Goal: Navigation & Orientation: Find specific page/section

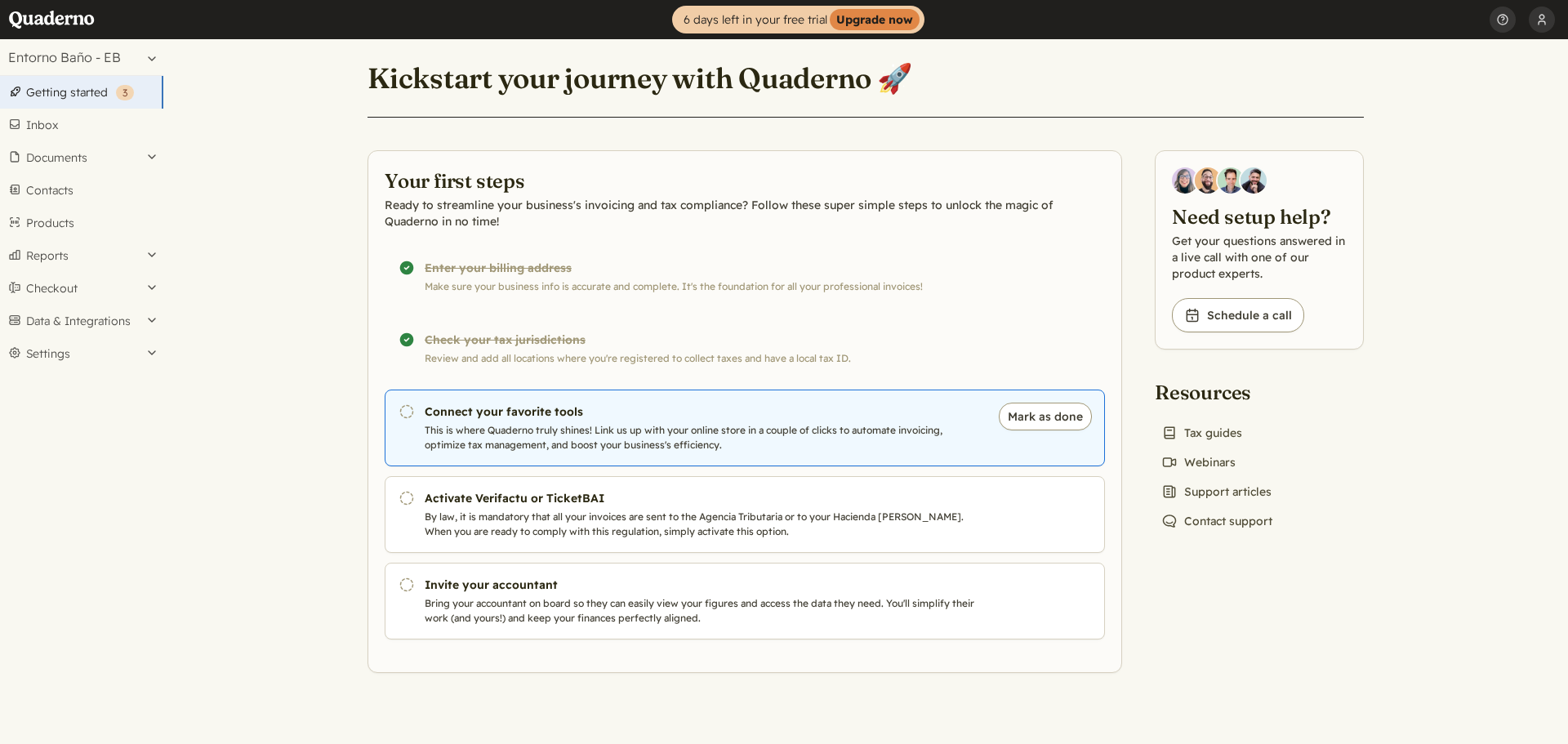
click at [606, 411] on h3 "Connect your favorite tools" at bounding box center [703, 412] width 557 height 17
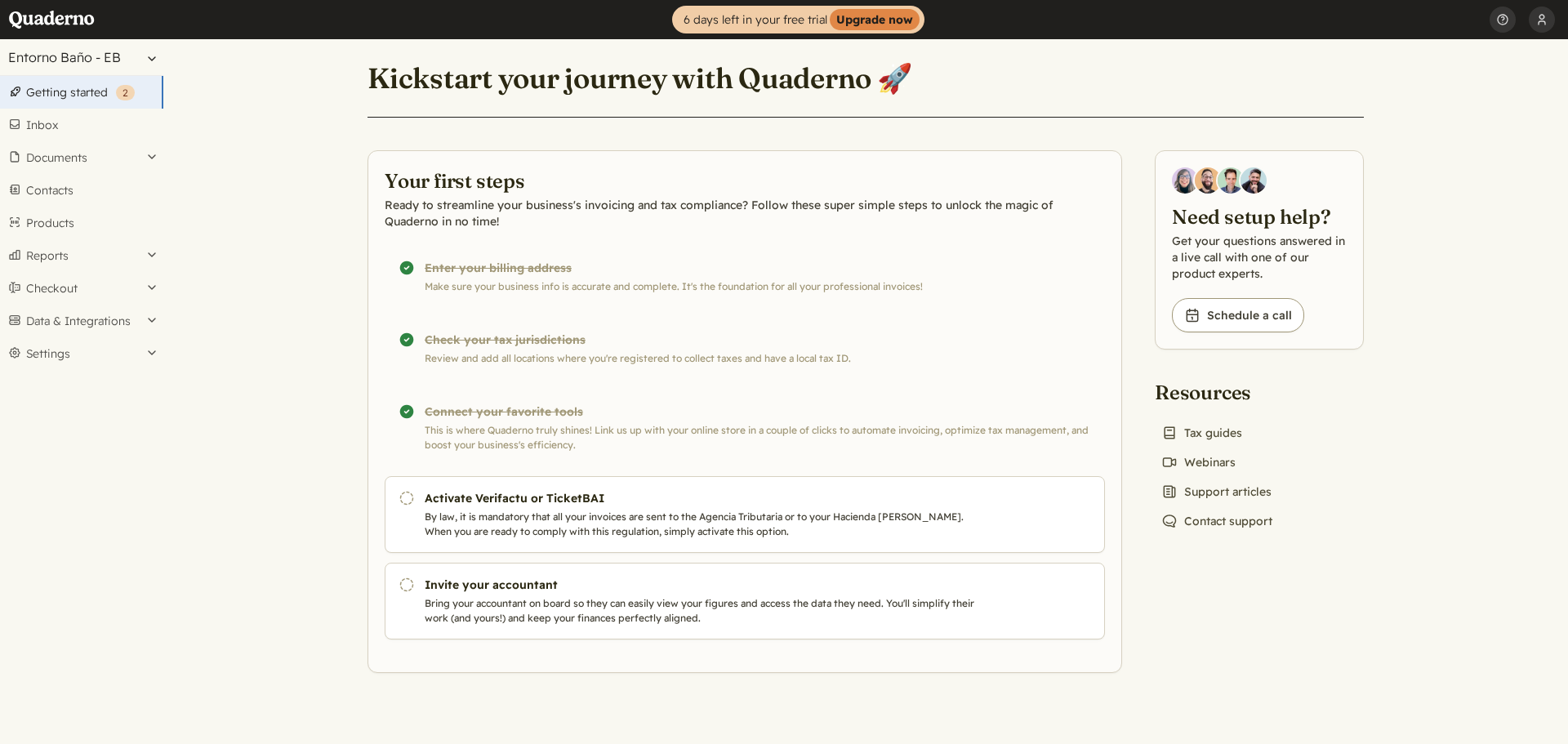
click at [109, 67] on button "Entorno Baño - EB" at bounding box center [82, 57] width 164 height 36
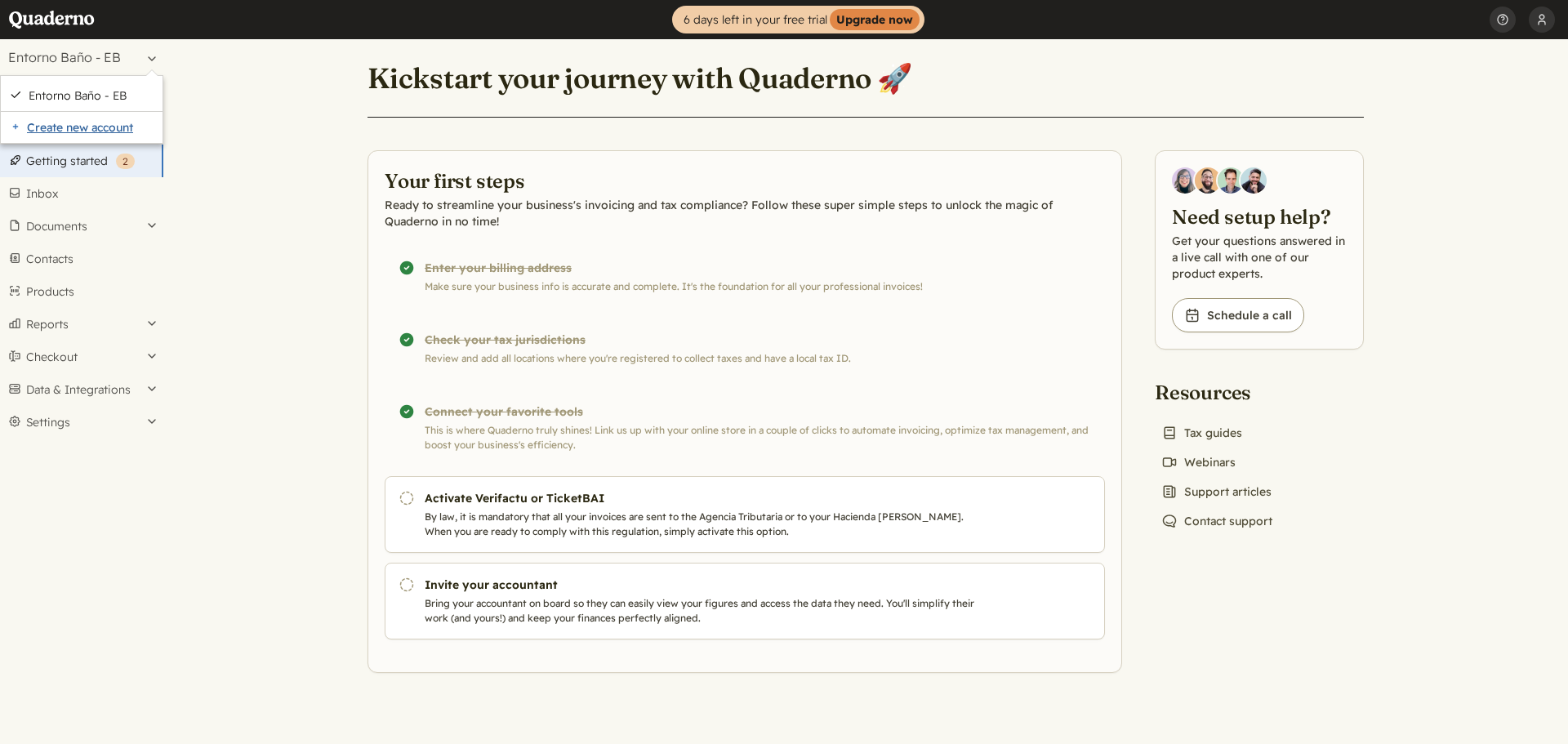
click at [99, 128] on link "Create new account" at bounding box center [82, 127] width 162 height 31
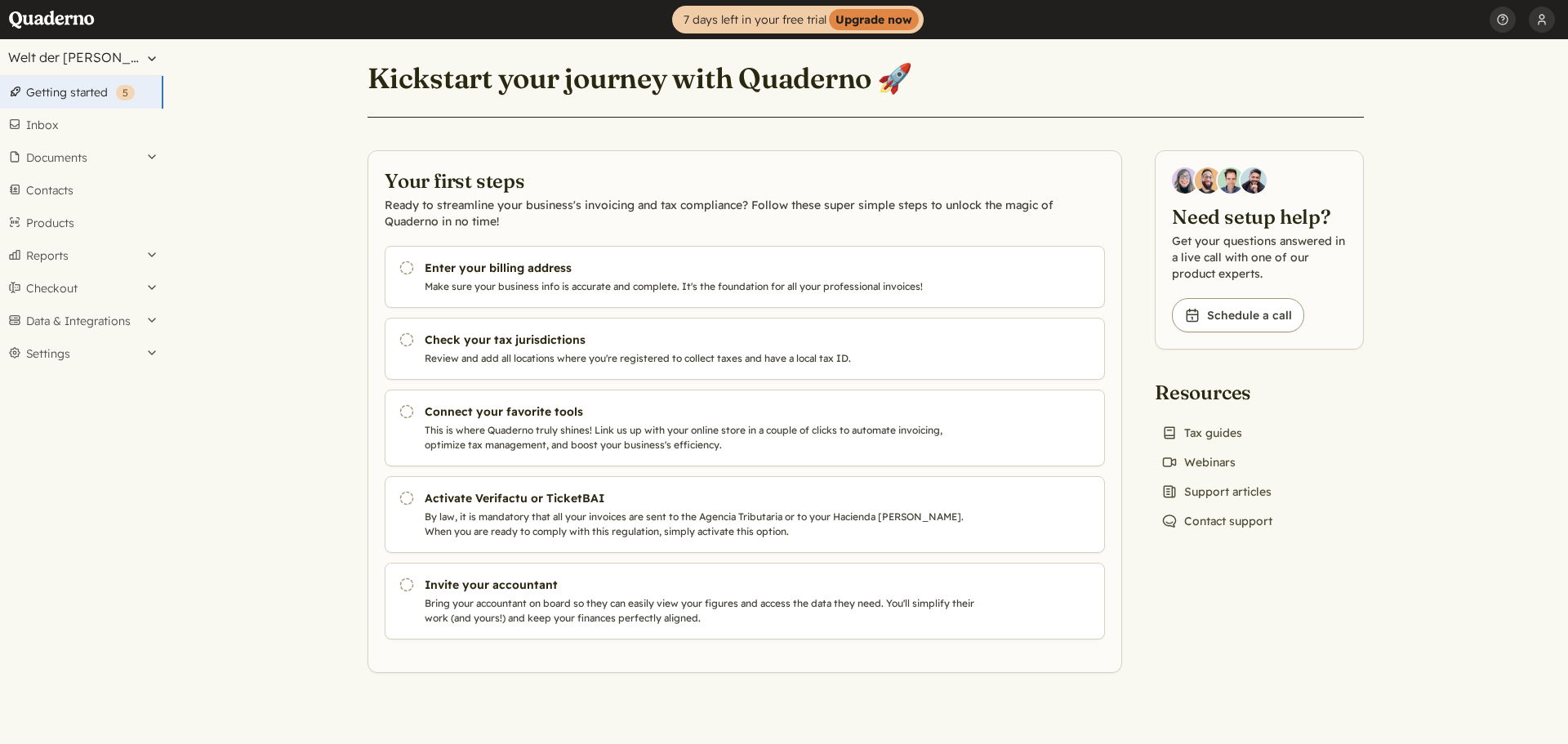
click at [142, 57] on button "Welt der [PERSON_NAME]" at bounding box center [82, 57] width 164 height 36
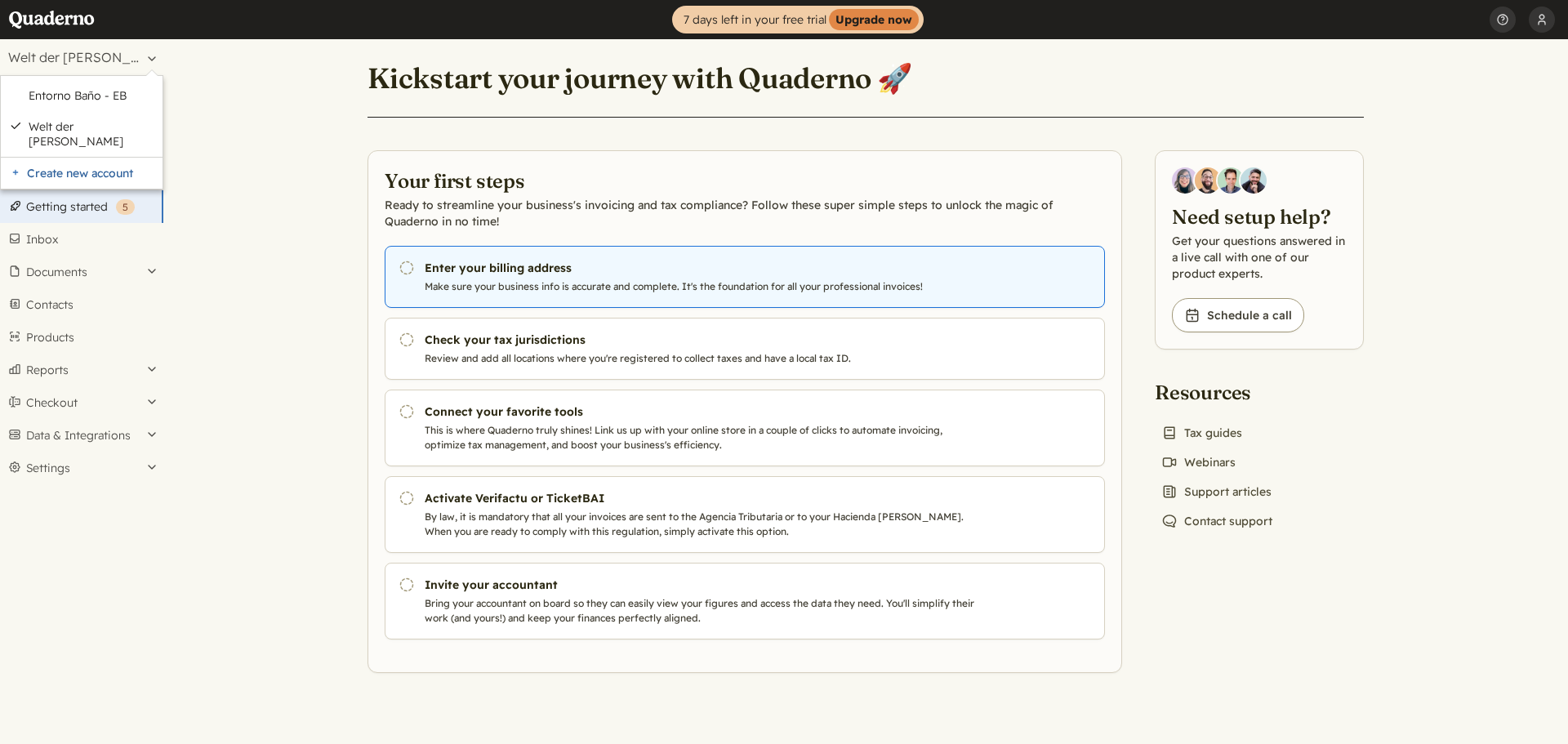
click at [525, 280] on p "Make sure your business info is accurate and complete. It's the foundation for …" at bounding box center [703, 286] width 557 height 15
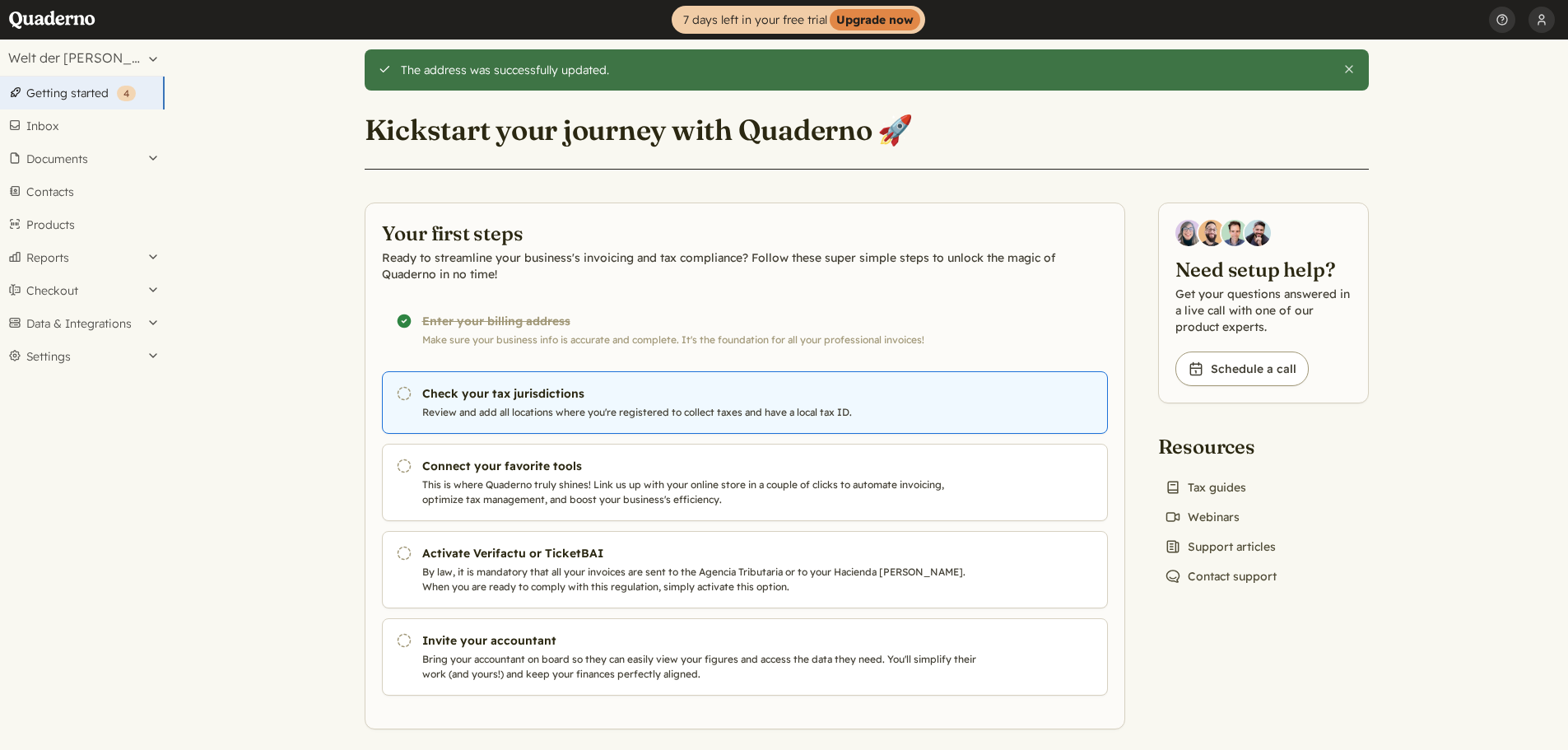
click at [539, 407] on p "Review and add all locations where you're registered to collect taxes and have …" at bounding box center [703, 412] width 561 height 15
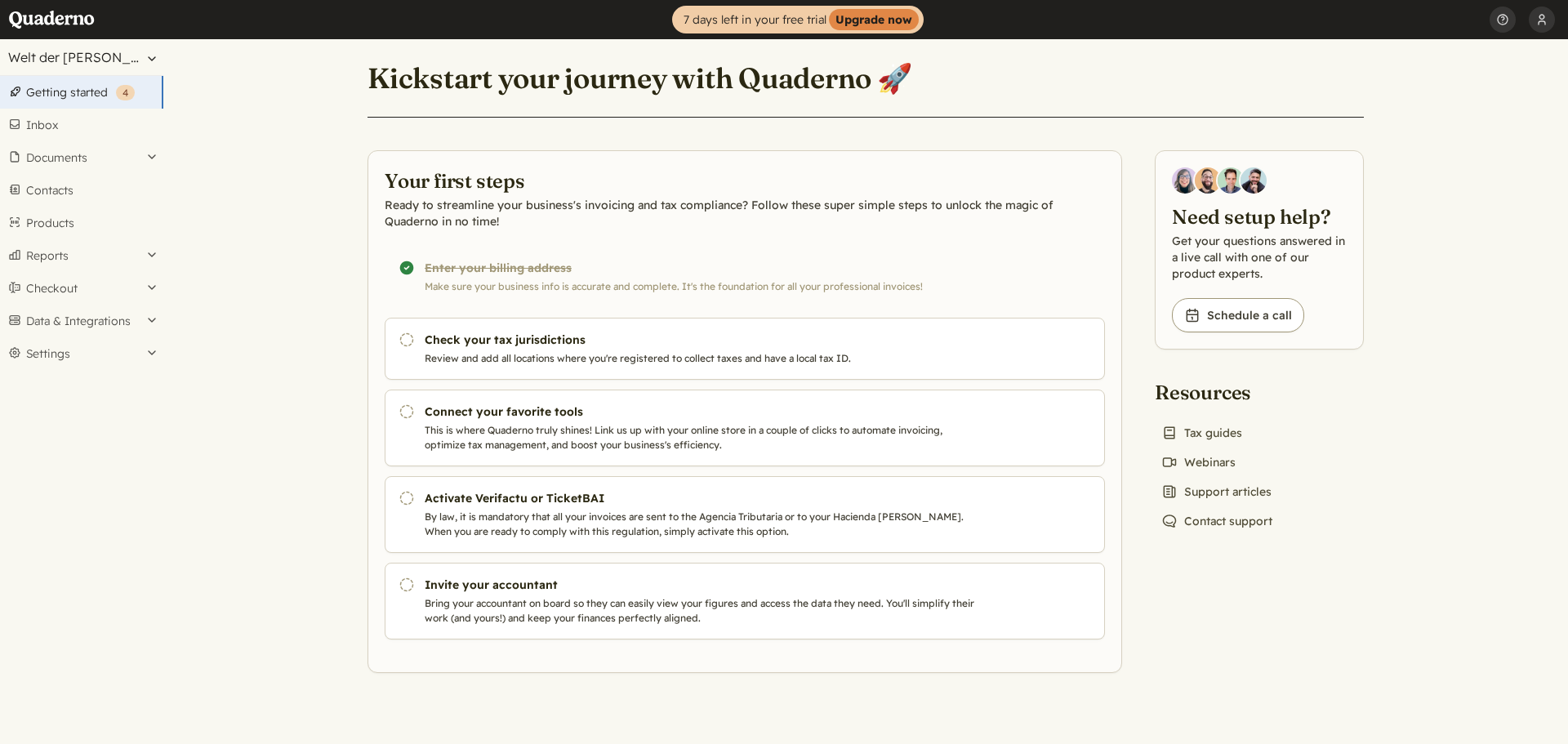
click at [137, 54] on button "Welt der Bäder SL" at bounding box center [82, 57] width 164 height 36
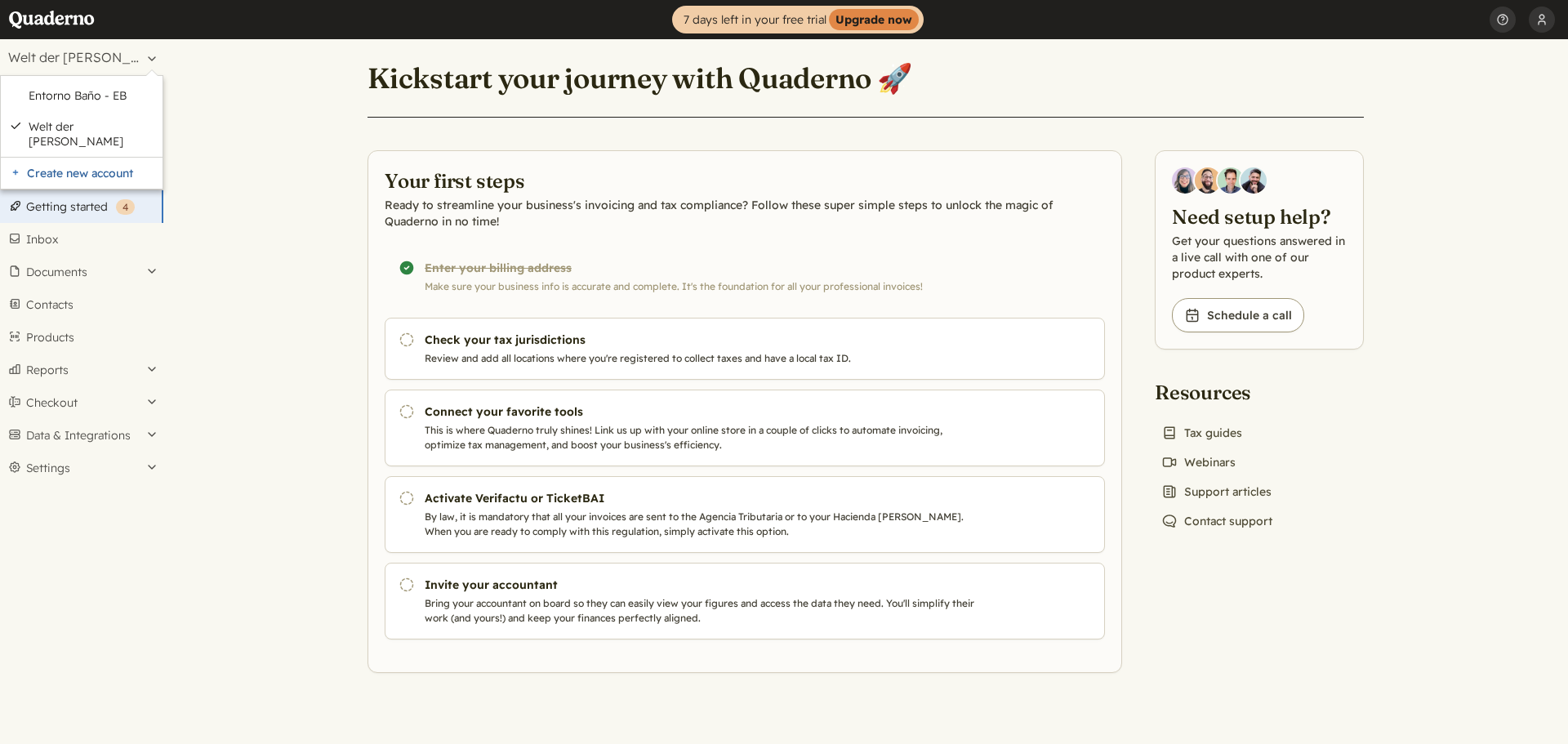
click at [330, 195] on main "Kickstart your journey with Quaderno 🚀 Your first steps Ready to streamline you…" at bounding box center [866, 392] width 1405 height 705
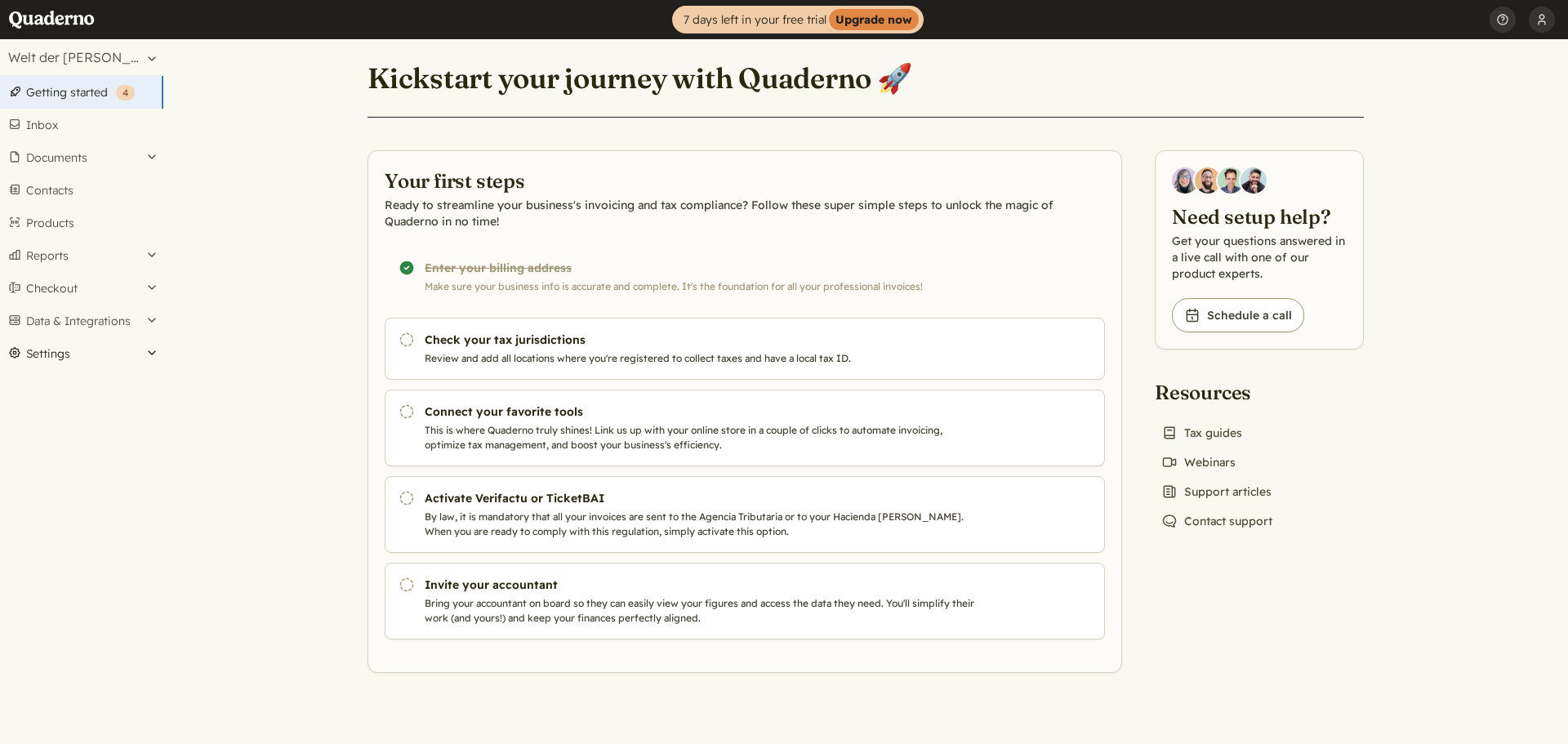
click at [39, 363] on button "Settings" at bounding box center [82, 353] width 164 height 33
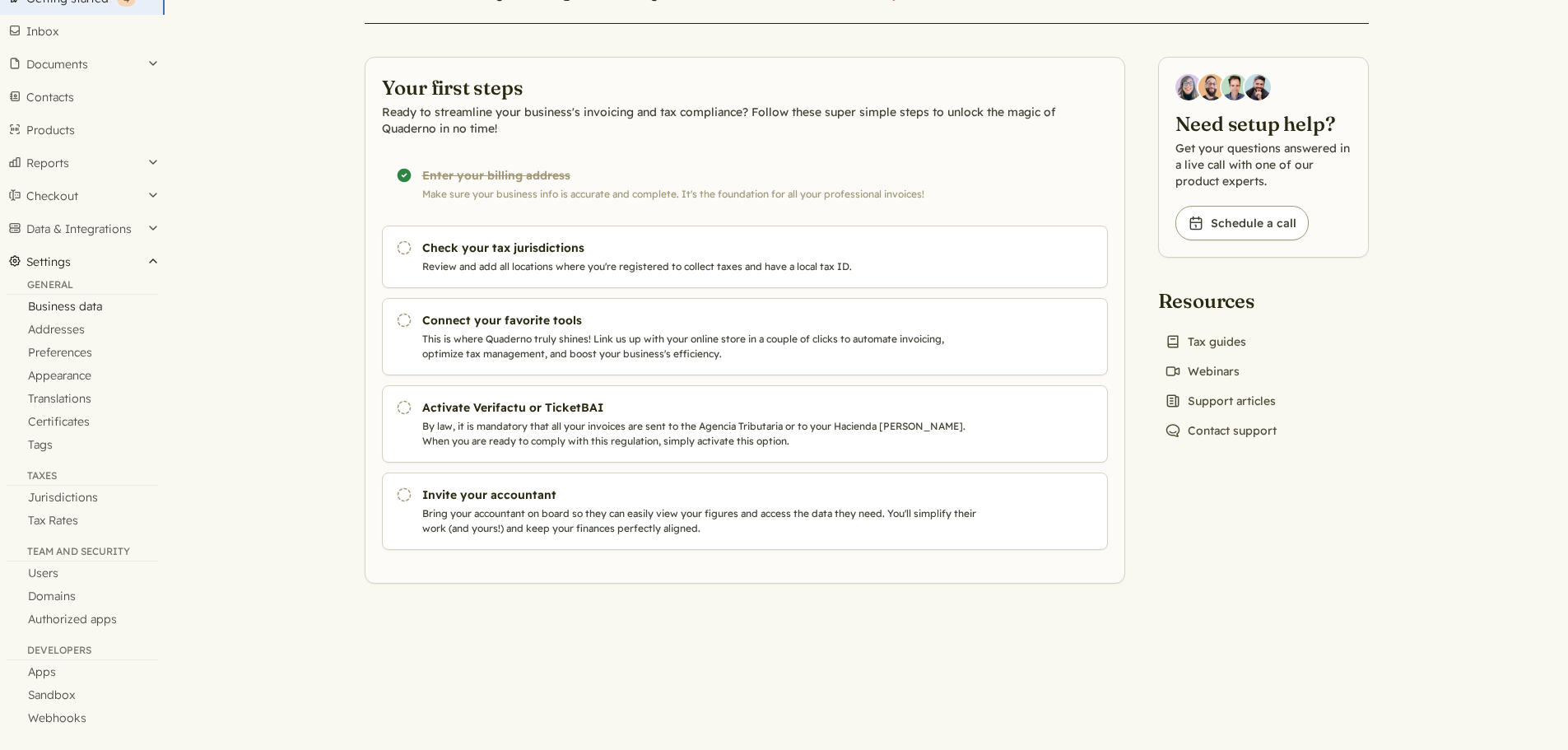
scroll to position [98, 0]
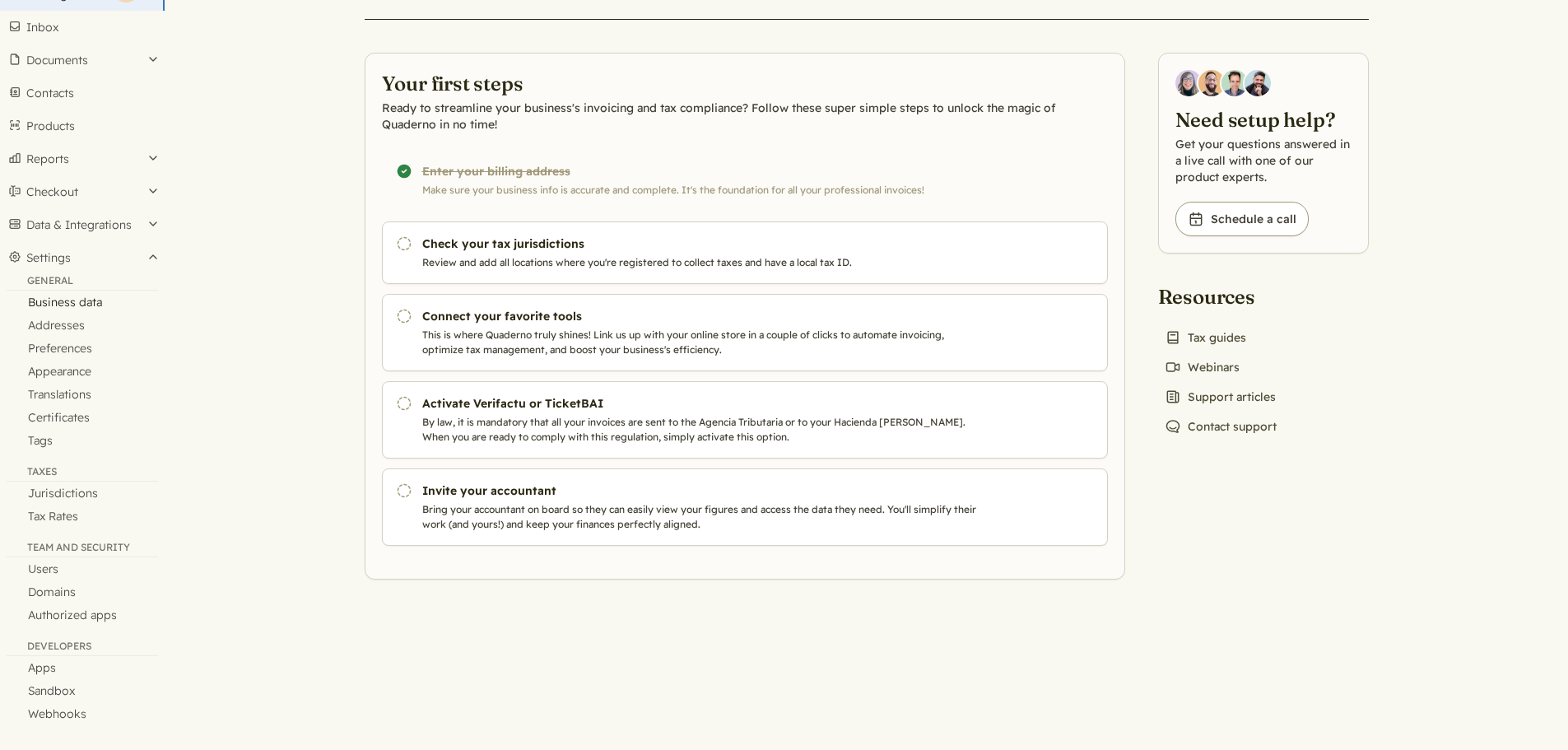
click at [74, 301] on link "Business data" at bounding box center [82, 301] width 165 height 23
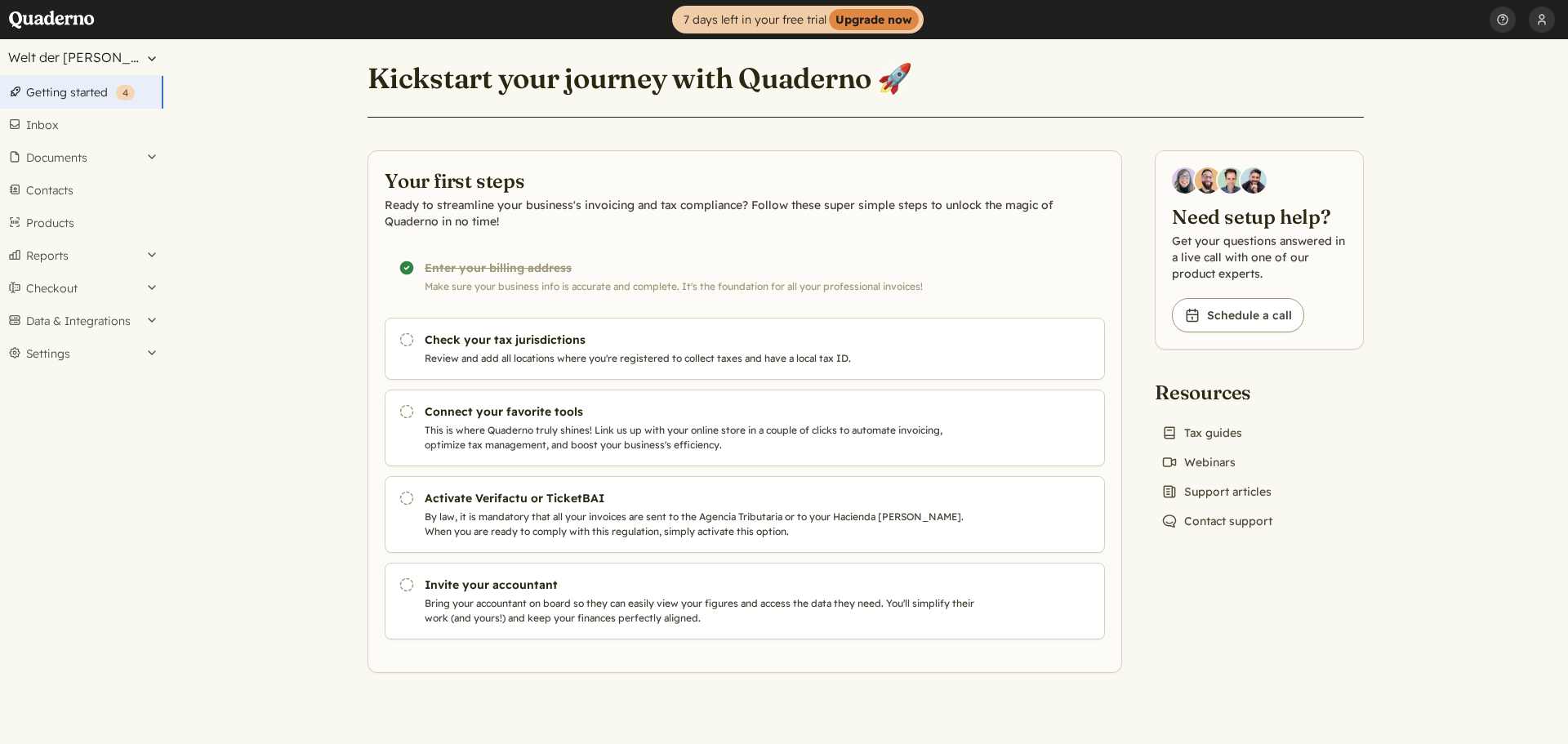
click at [124, 50] on button "Welt der Bäder SL" at bounding box center [82, 57] width 164 height 36
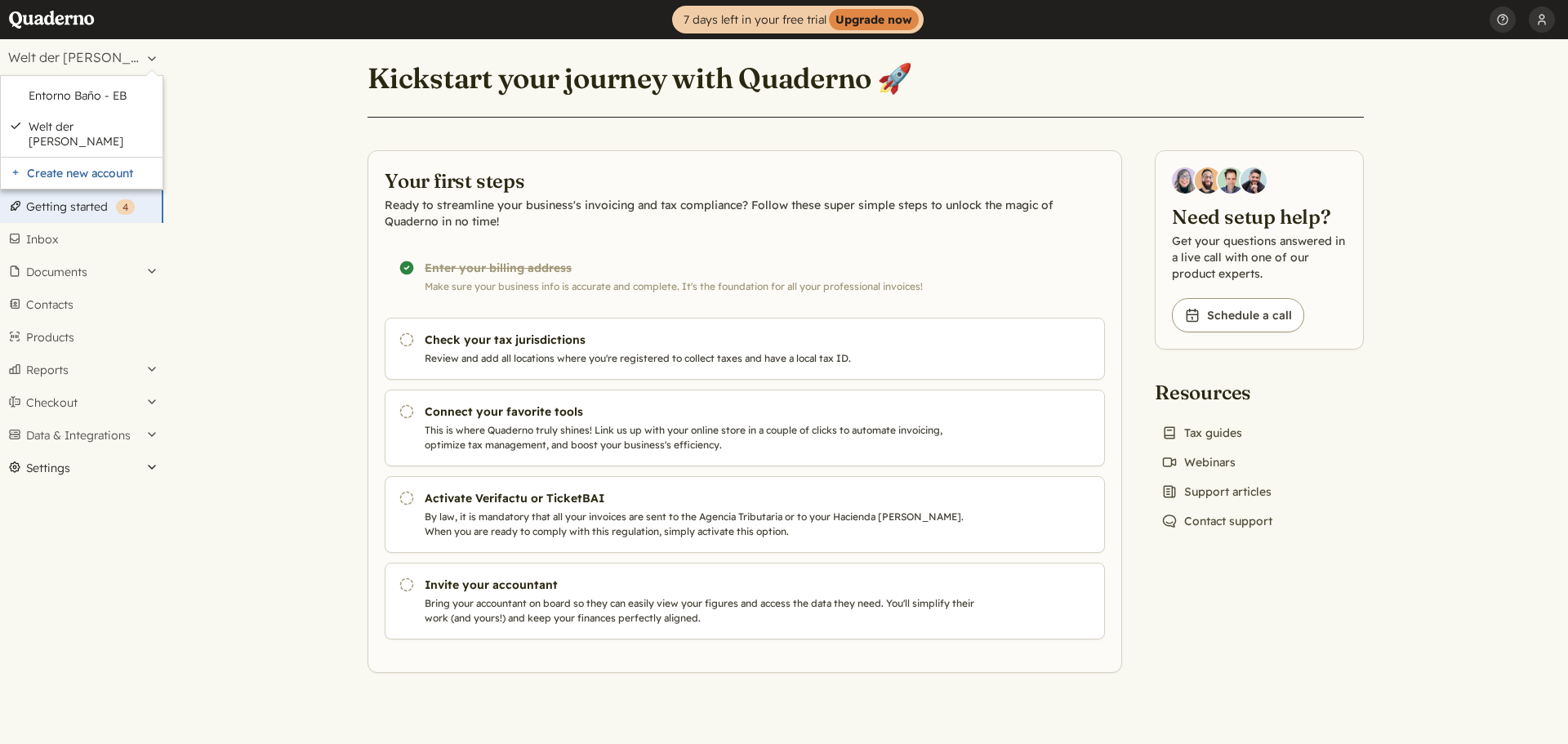
click at [44, 453] on button "Settings" at bounding box center [82, 468] width 164 height 33
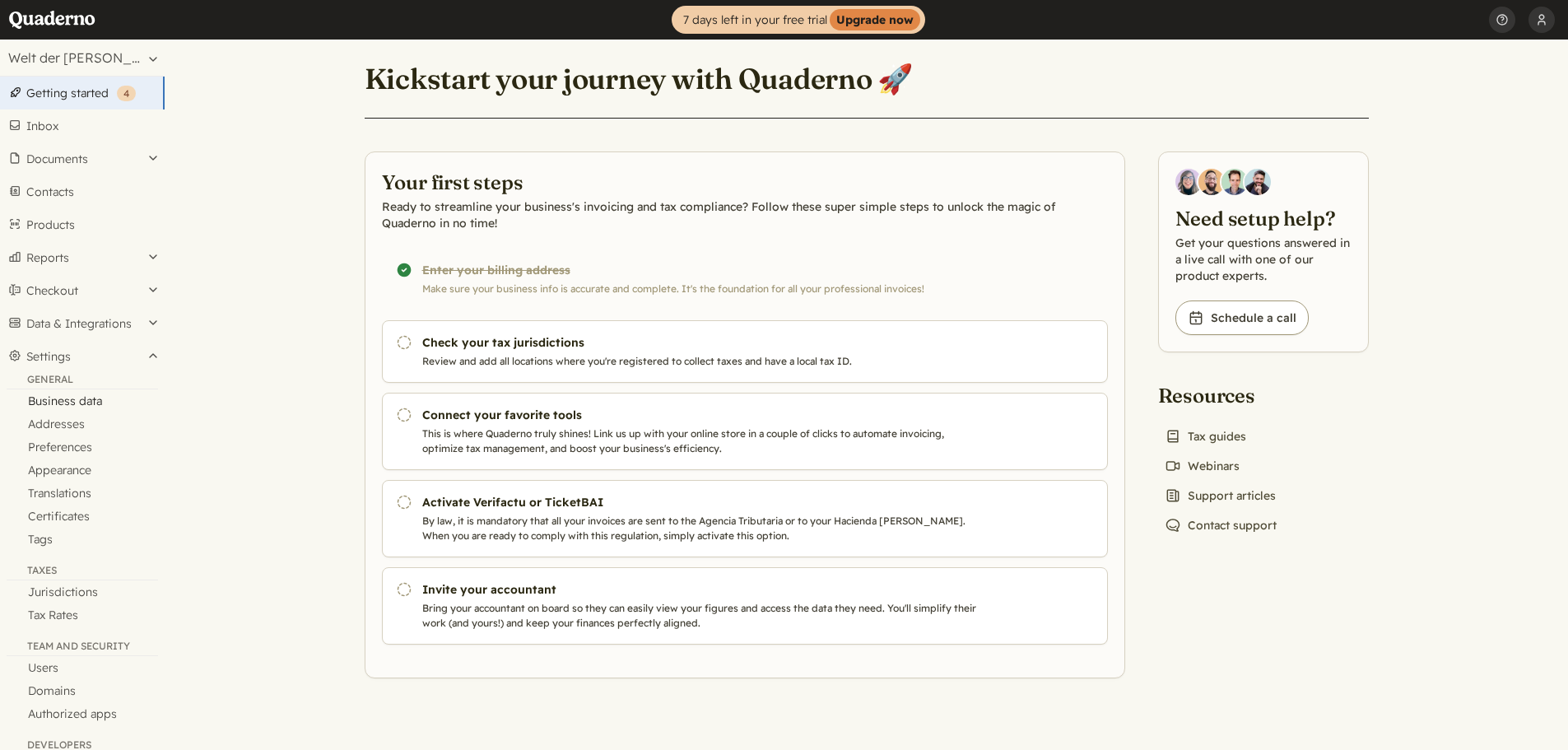
click at [59, 398] on link "Business data" at bounding box center [82, 400] width 165 height 23
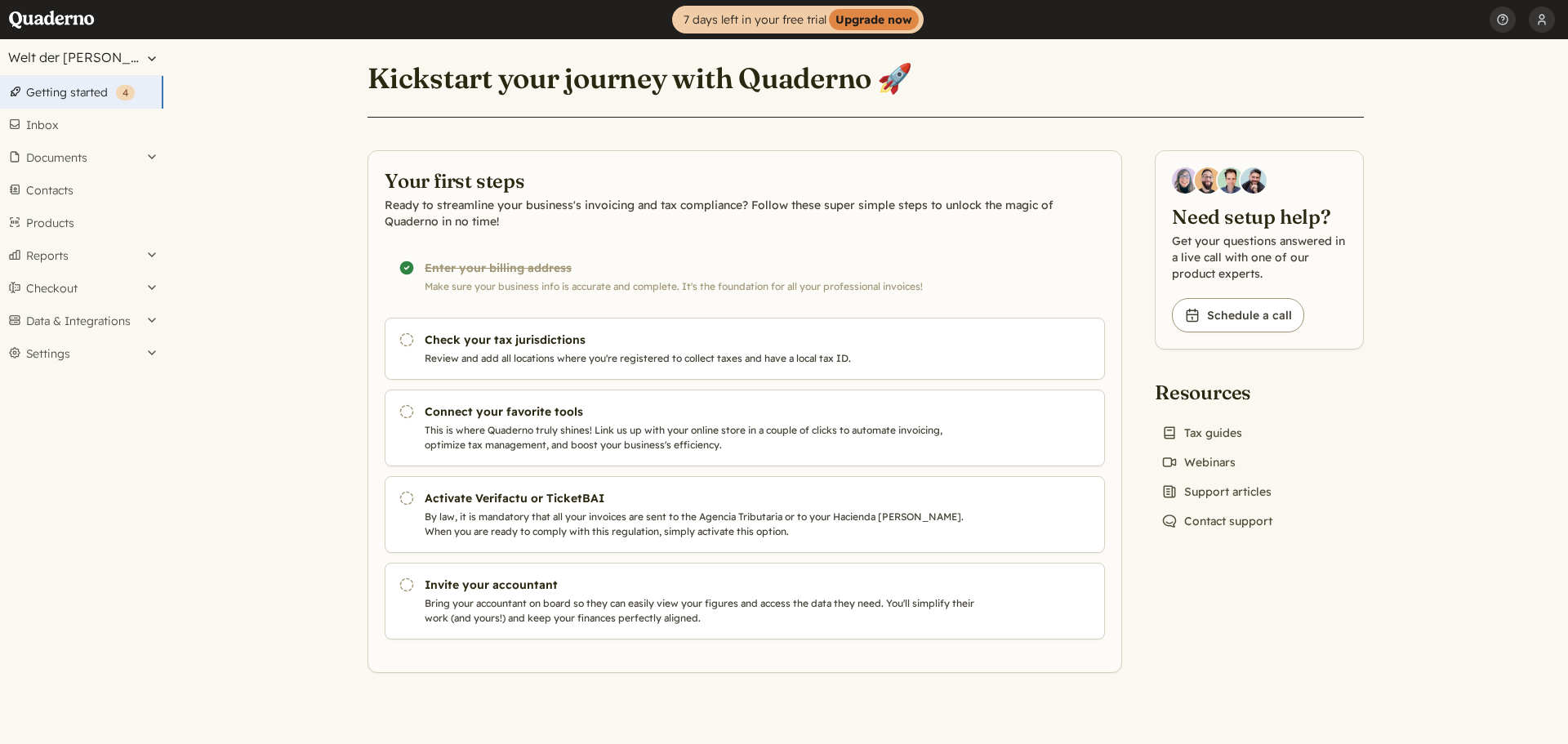
click at [129, 63] on button "Welt der [PERSON_NAME] - WDB" at bounding box center [82, 57] width 164 height 36
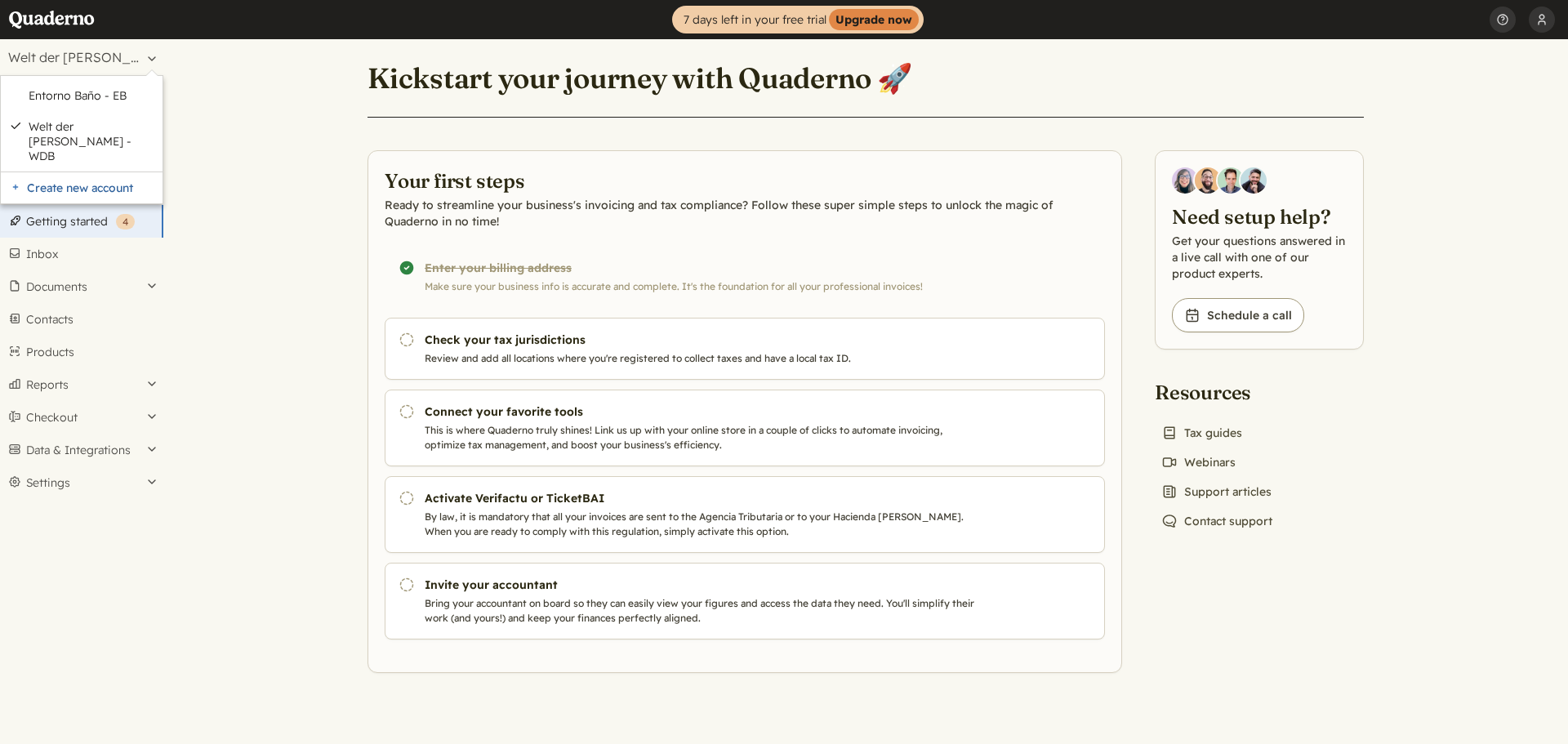
click at [222, 108] on main "Kickstart your journey with Quaderno 🚀 Your first steps Ready to streamline you…" at bounding box center [866, 392] width 1405 height 705
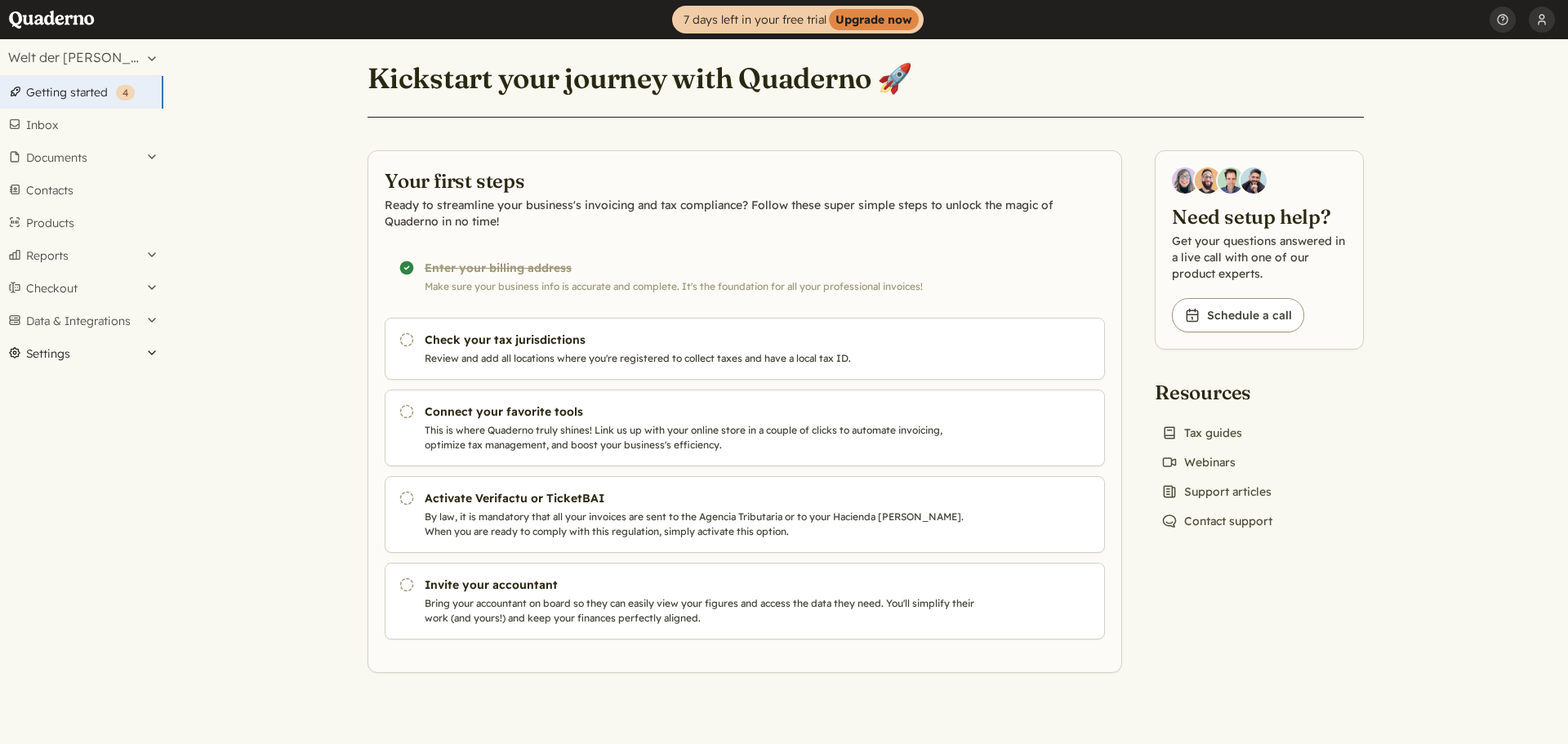
click at [45, 362] on button "Settings" at bounding box center [82, 353] width 164 height 33
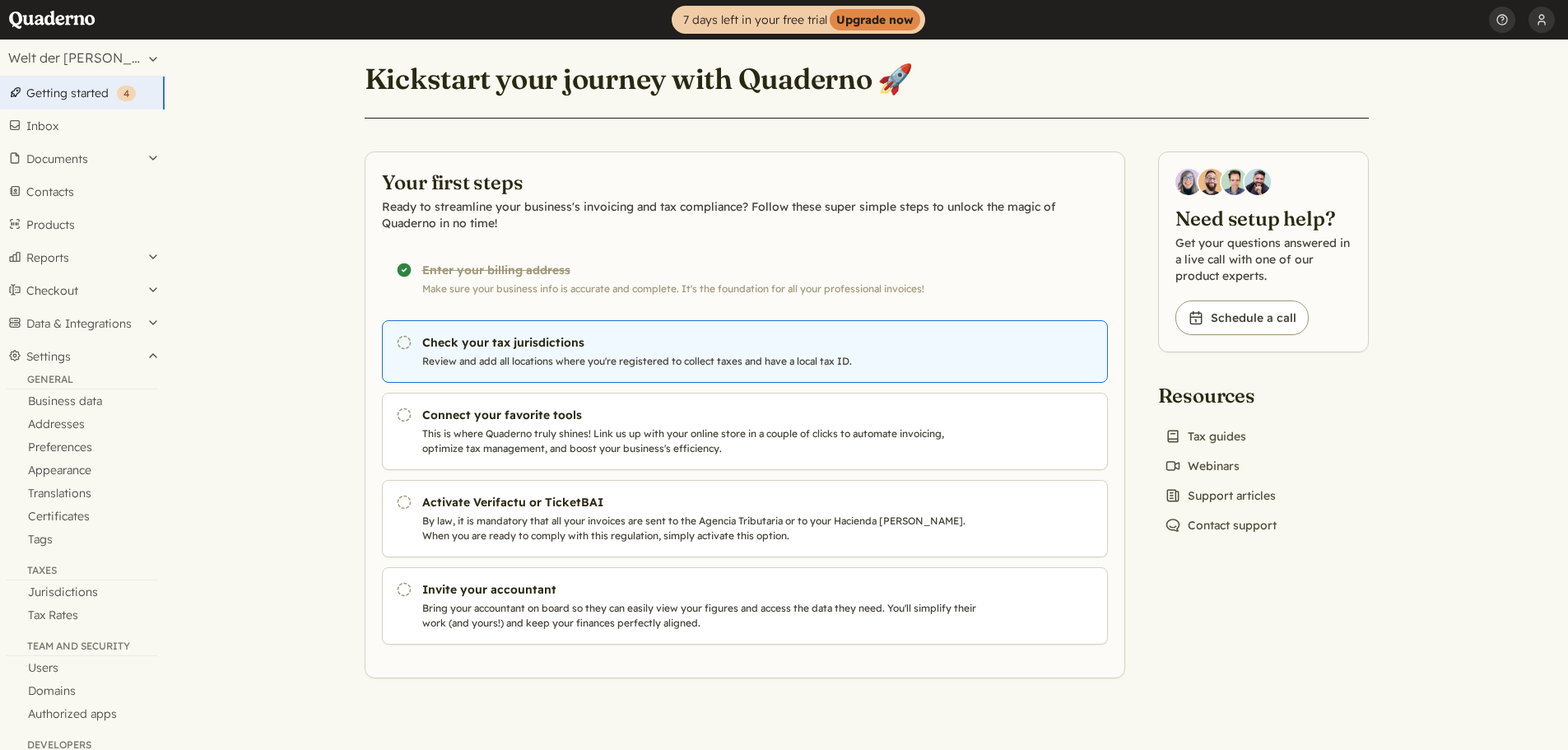
click at [449, 353] on link "Pending Check your tax jurisdictions Review and add all locations where you're …" at bounding box center [745, 351] width 726 height 62
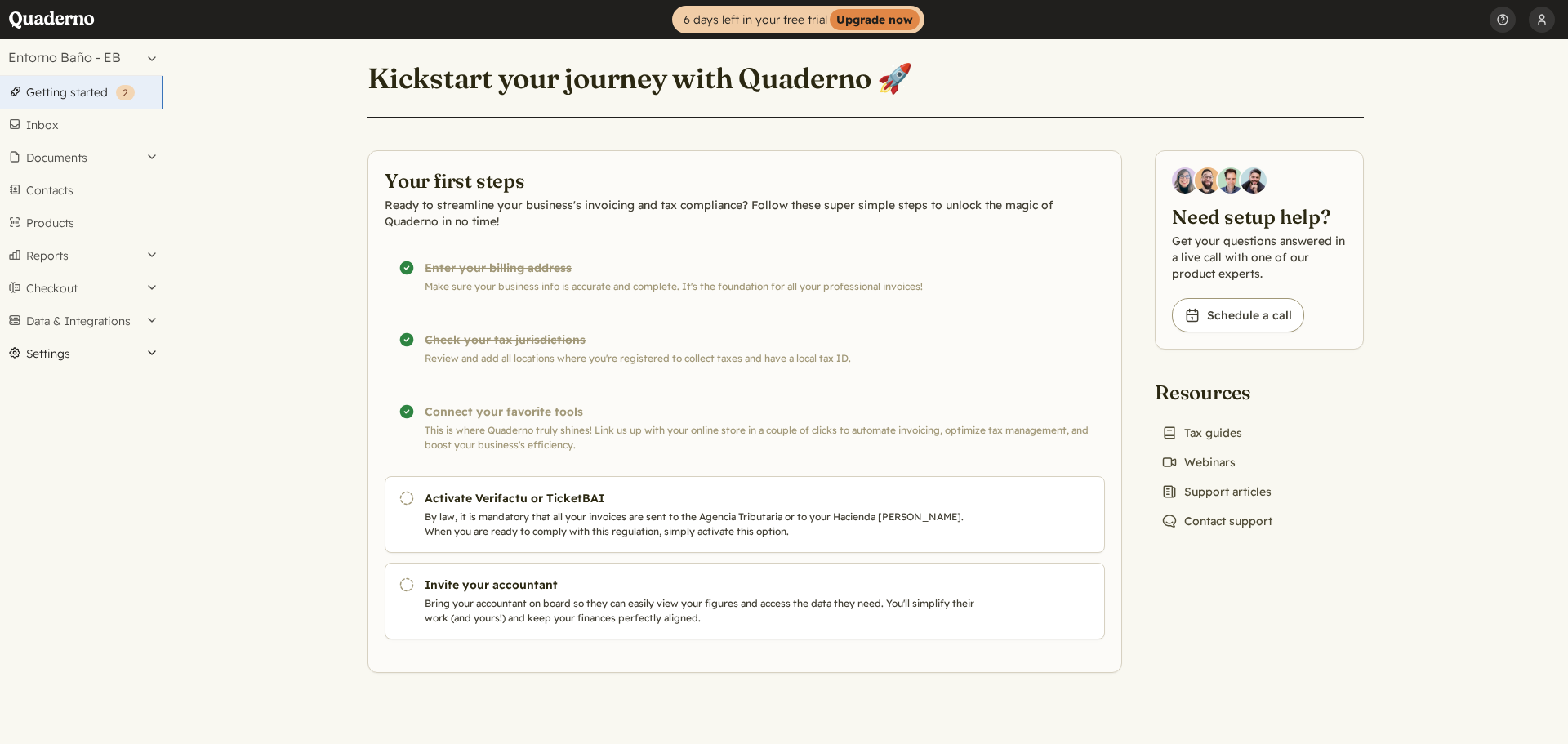
click at [52, 352] on button "Settings" at bounding box center [82, 353] width 164 height 33
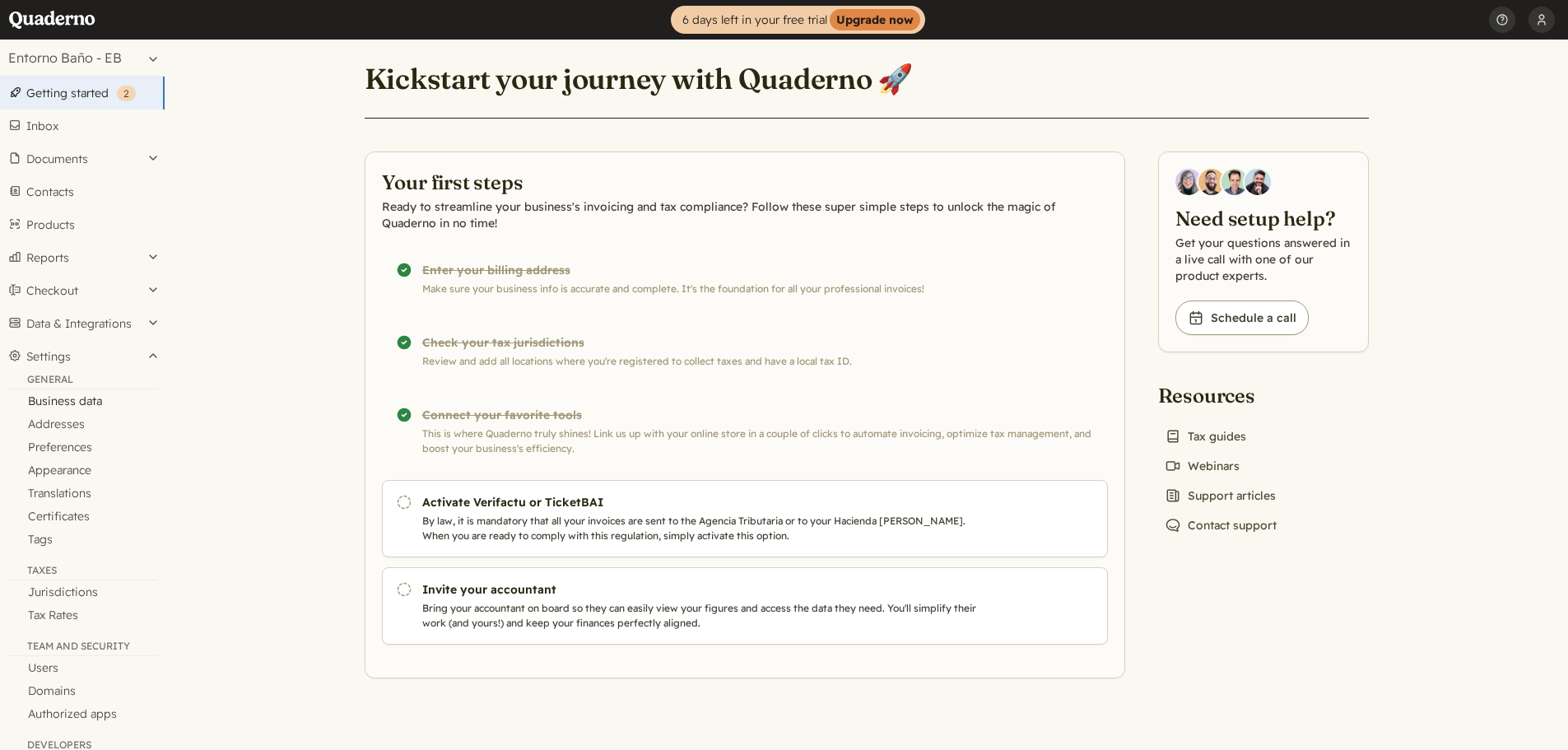
click at [57, 405] on link "Business data" at bounding box center [82, 400] width 165 height 23
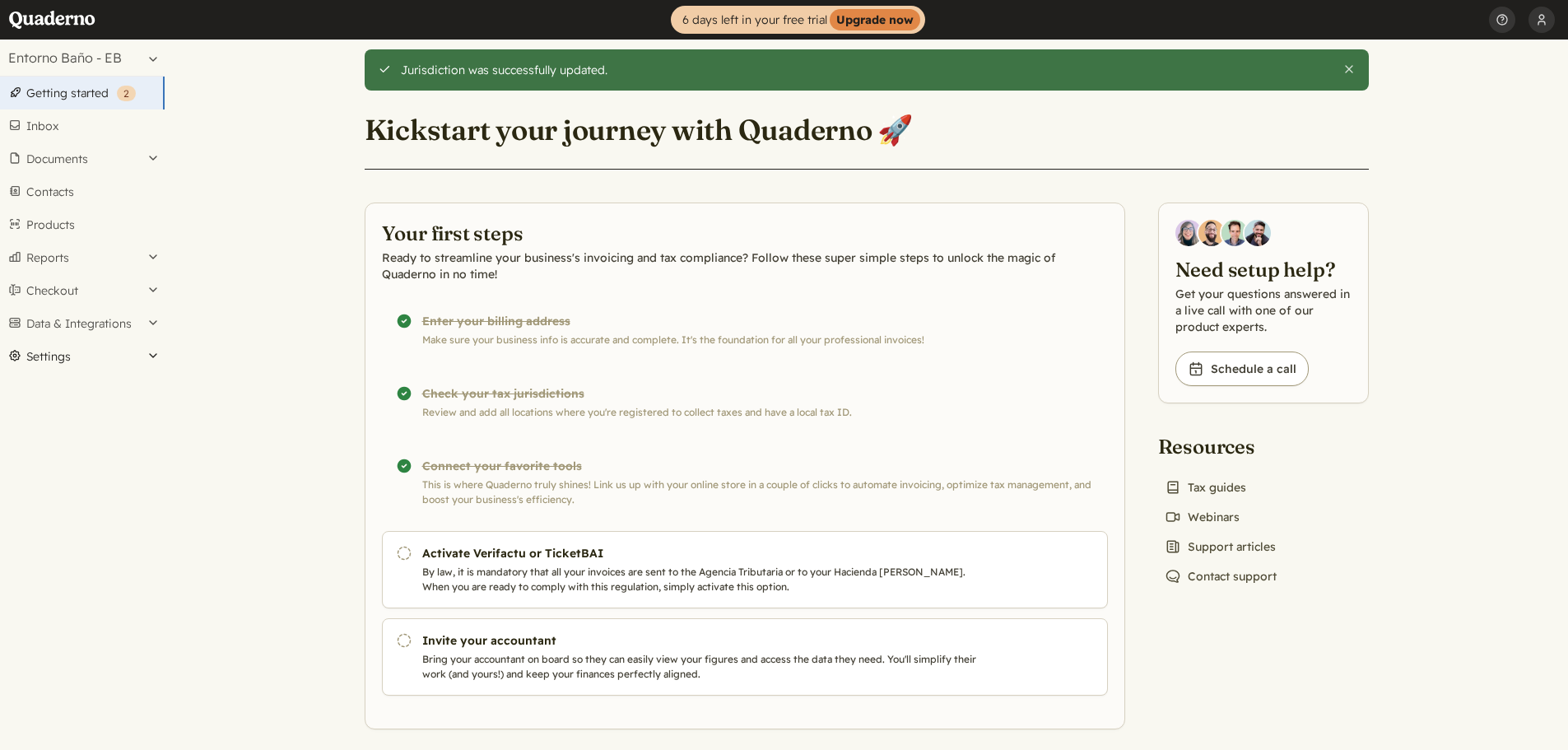
click at [45, 369] on button "Settings" at bounding box center [82, 356] width 165 height 33
click at [56, 615] on link "Tax Rates" at bounding box center [82, 614] width 165 height 23
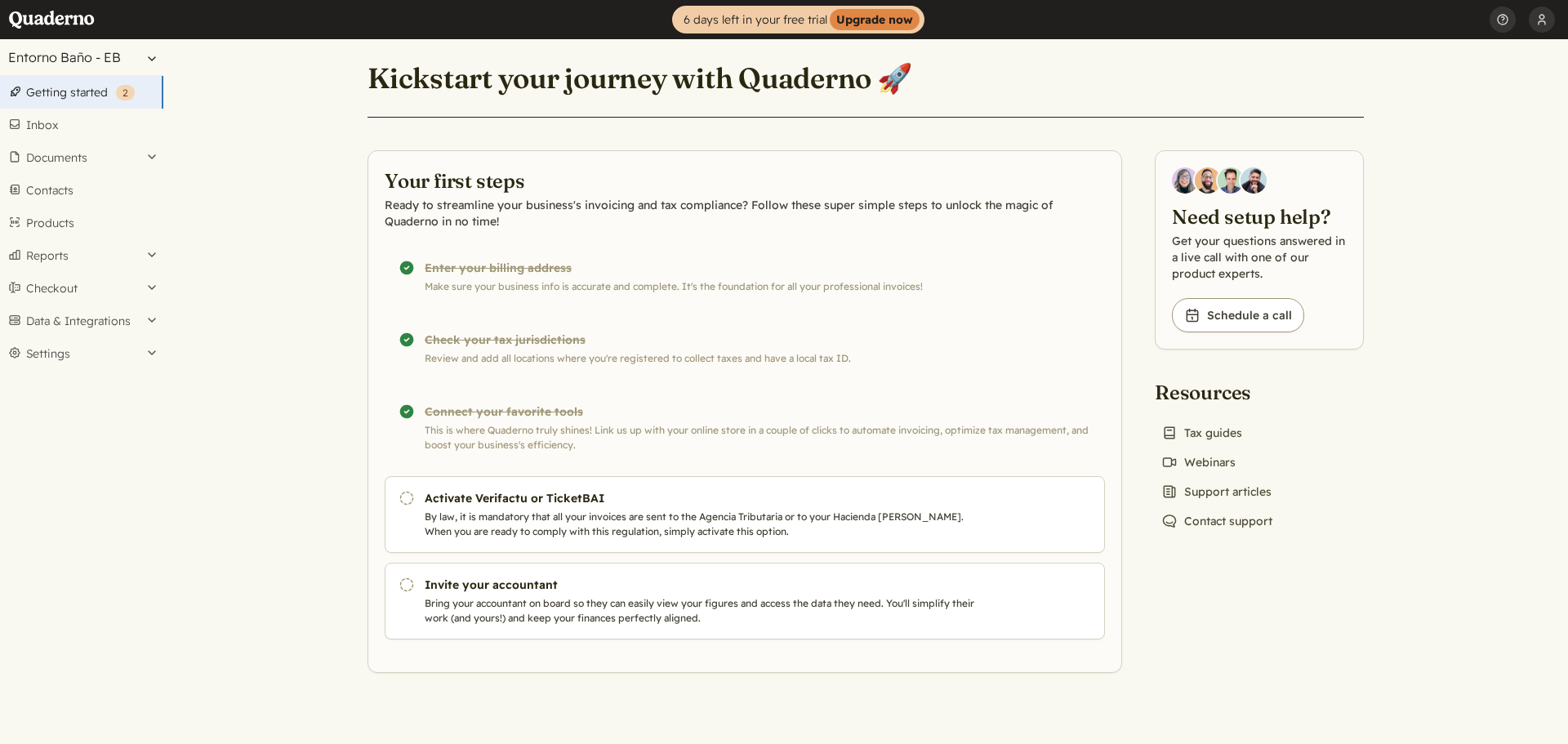
click at [92, 59] on button "Entorno Baño - EB" at bounding box center [82, 57] width 164 height 36
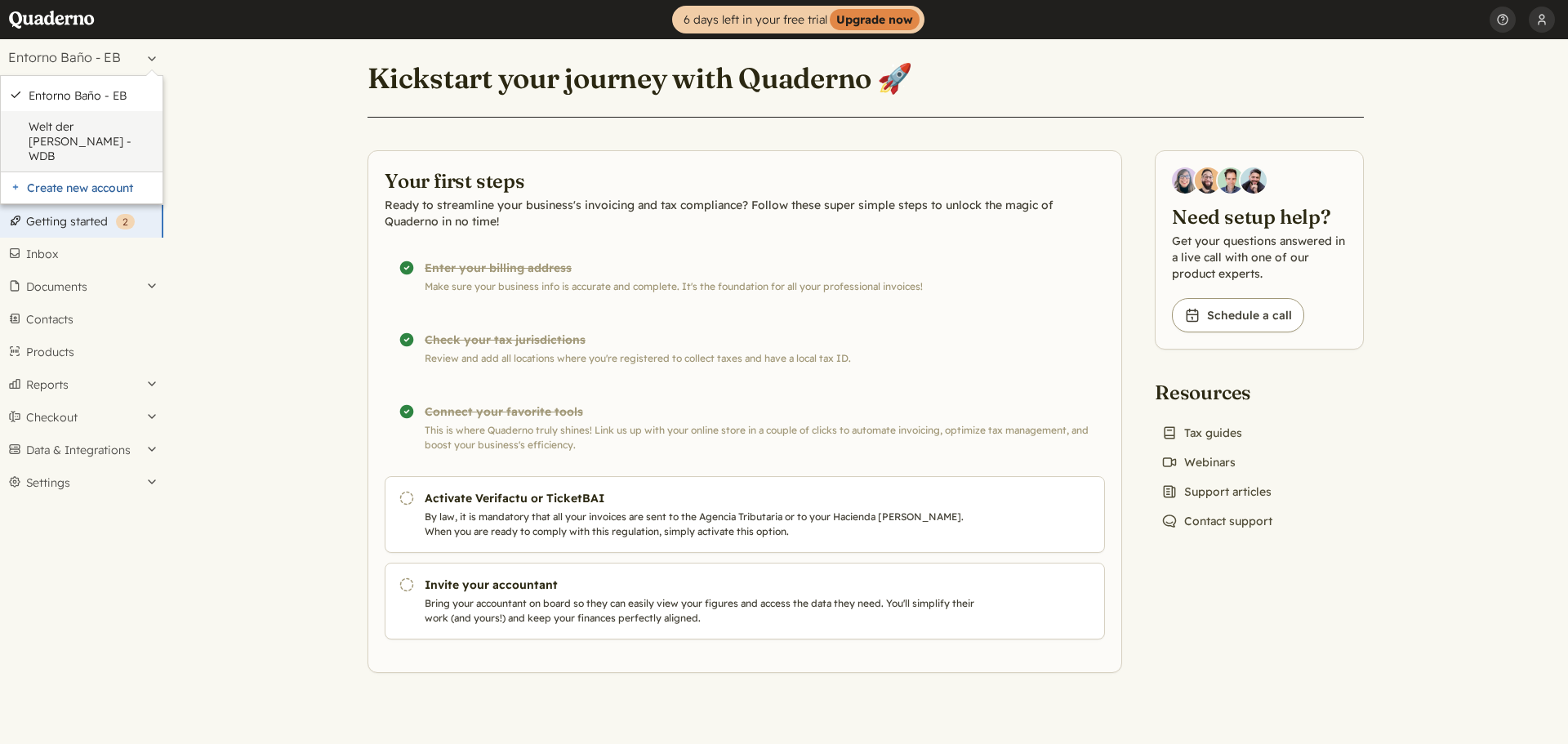
click at [89, 128] on link "Welt der [PERSON_NAME] - WDB" at bounding box center [91, 141] width 126 height 44
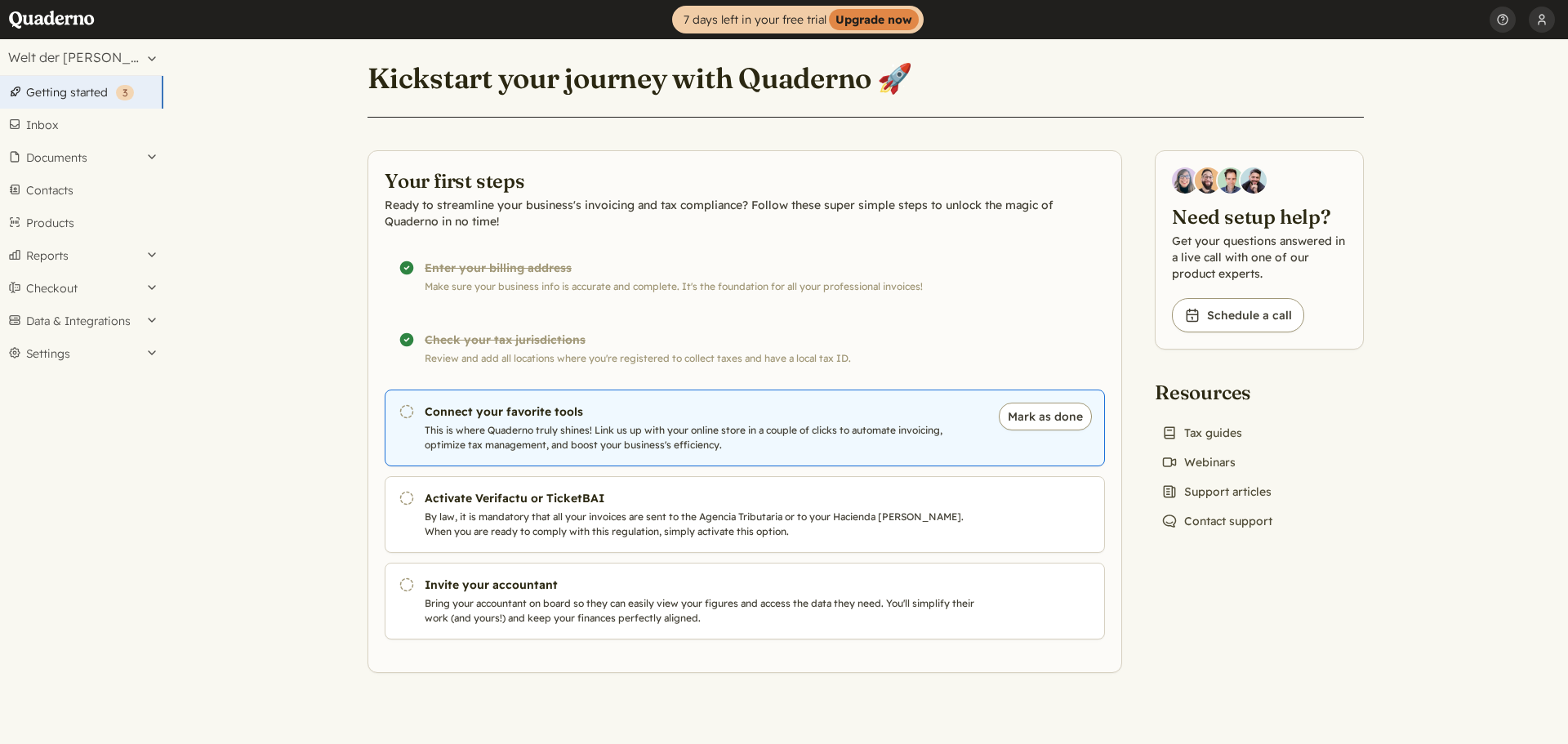
click at [533, 427] on p "This is where Quaderno truly shines! Link us up with your online store in a cou…" at bounding box center [703, 437] width 557 height 29
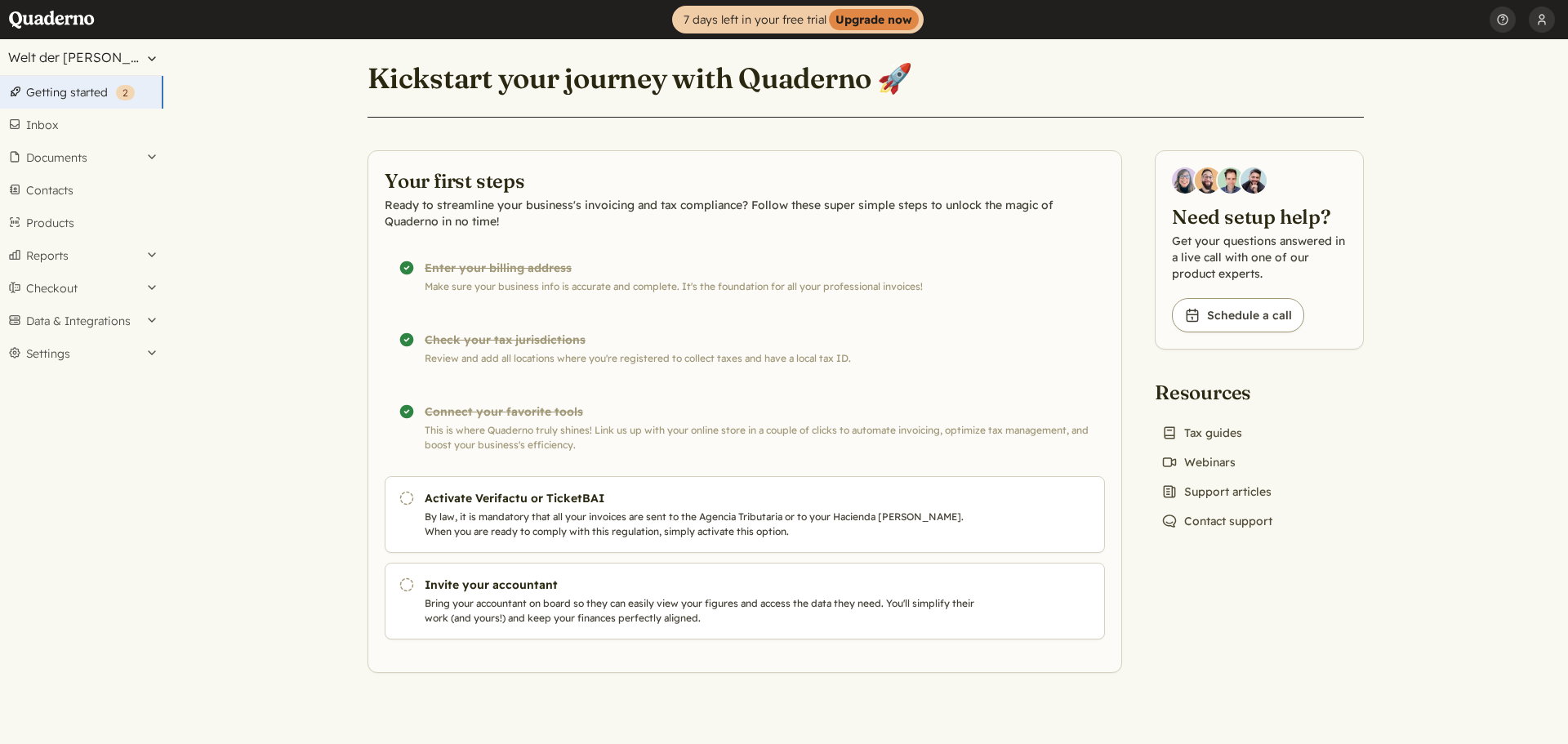
click at [99, 55] on button "Welt der [PERSON_NAME] - WDB" at bounding box center [82, 57] width 164 height 36
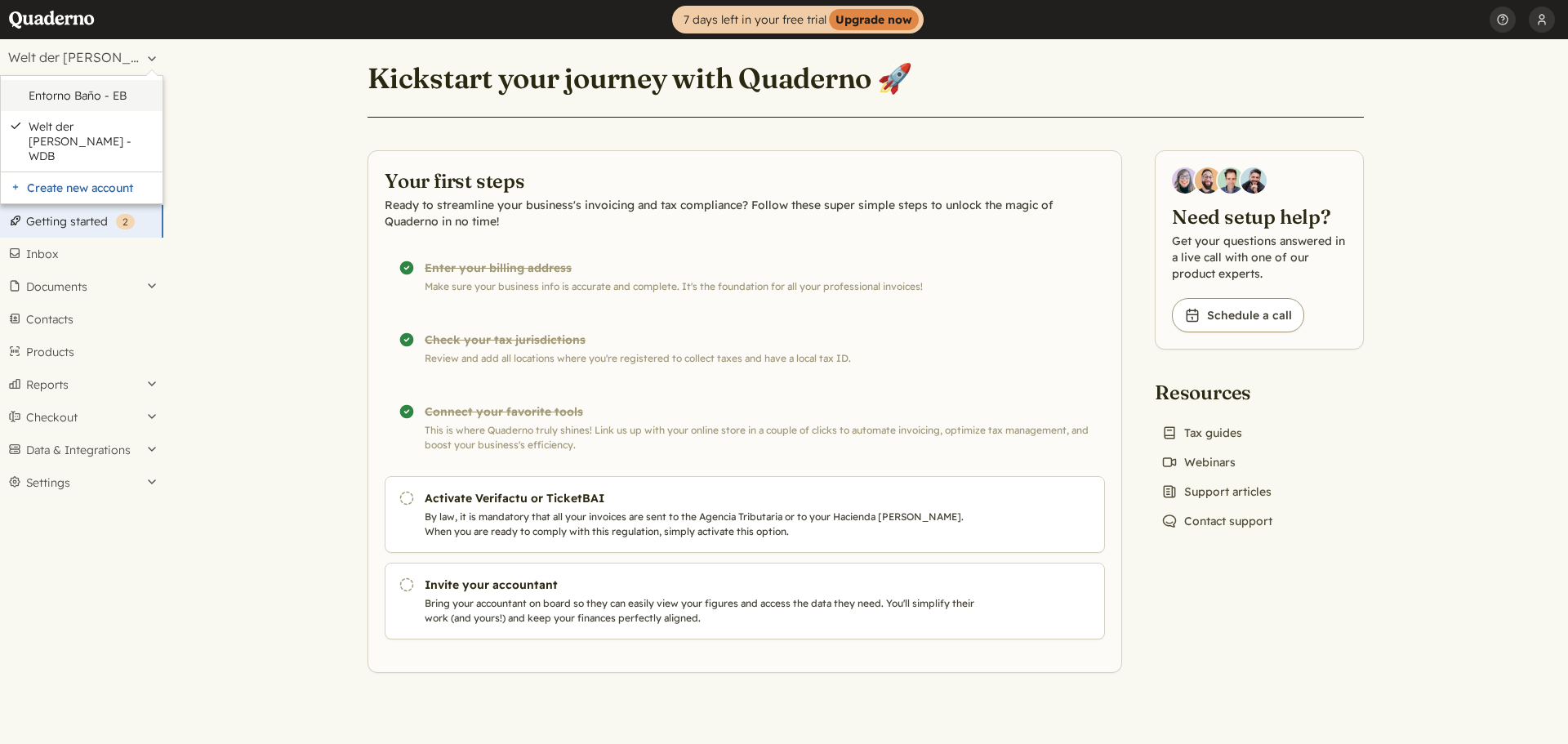
click at [101, 94] on link "Entorno Baño - EB" at bounding box center [91, 96] width 126 height 15
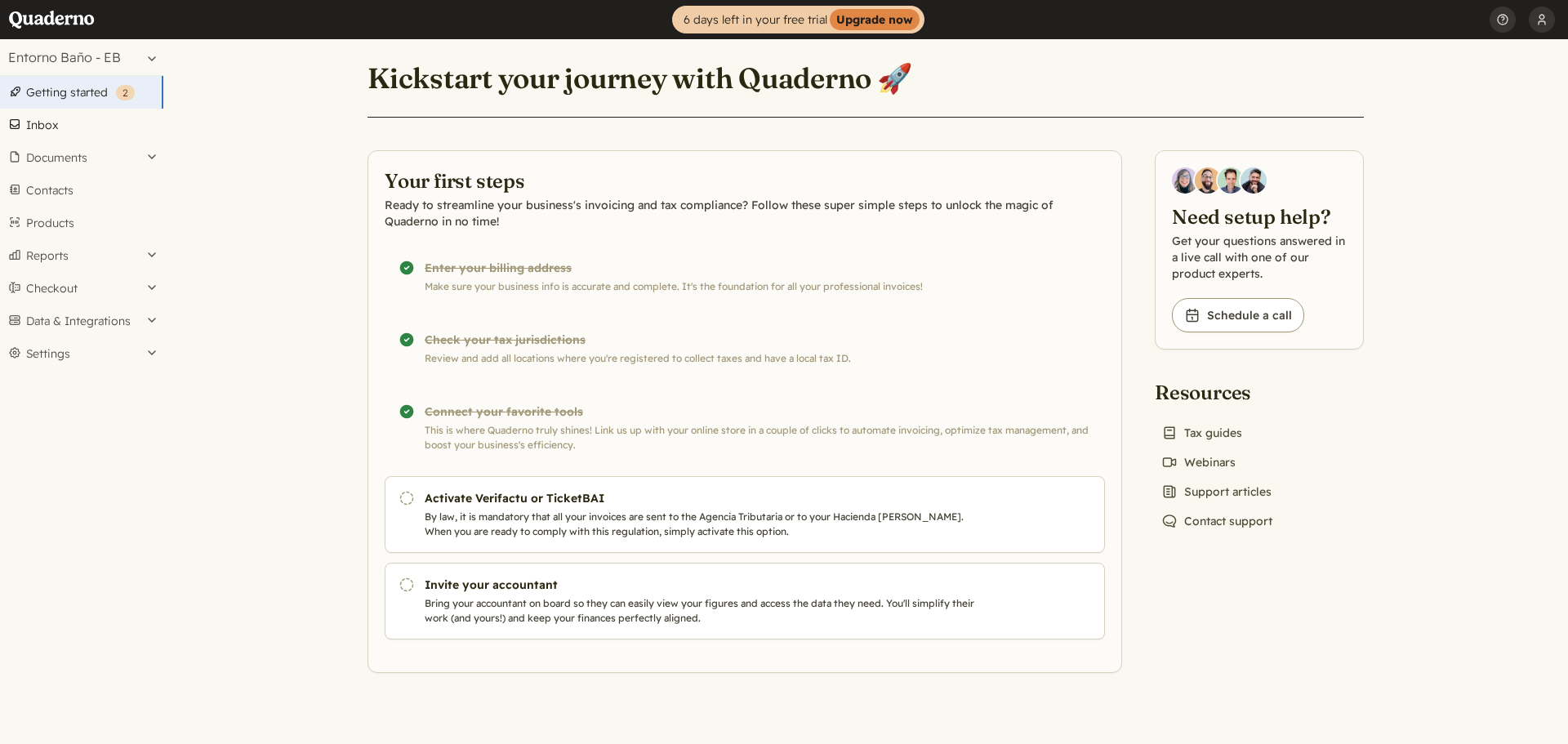
click at [48, 120] on link "Inbox" at bounding box center [82, 124] width 164 height 33
click at [60, 123] on link "Inbox" at bounding box center [82, 124] width 164 height 33
